Goal: Find specific page/section: Find specific page/section

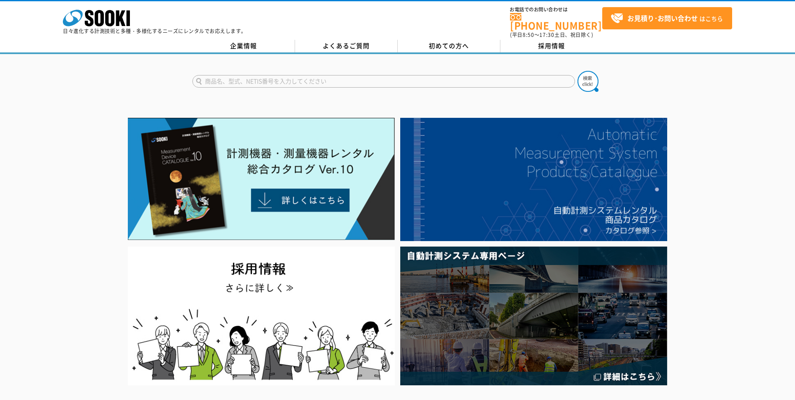
click at [270, 76] on input "text" at bounding box center [383, 81] width 383 height 13
type input "ソーフィ"
click at [578, 71] on button at bounding box center [588, 81] width 21 height 21
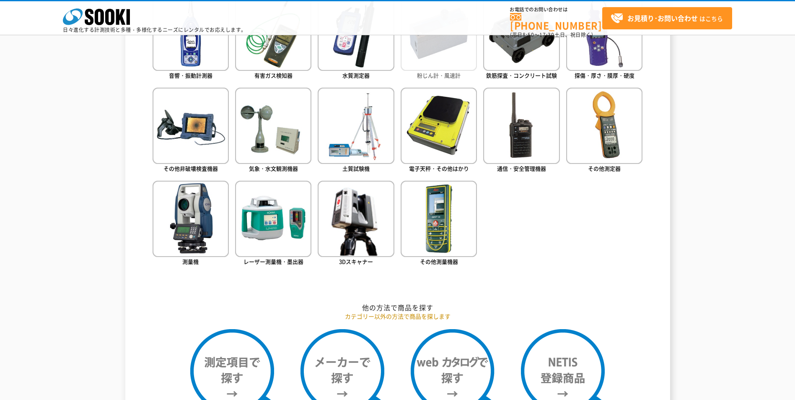
scroll to position [562, 0]
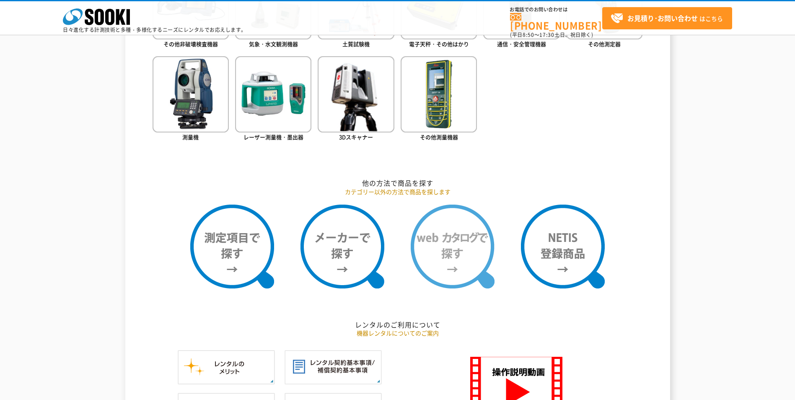
click at [465, 259] on img at bounding box center [453, 247] width 84 height 84
